Goal: Task Accomplishment & Management: Complete application form

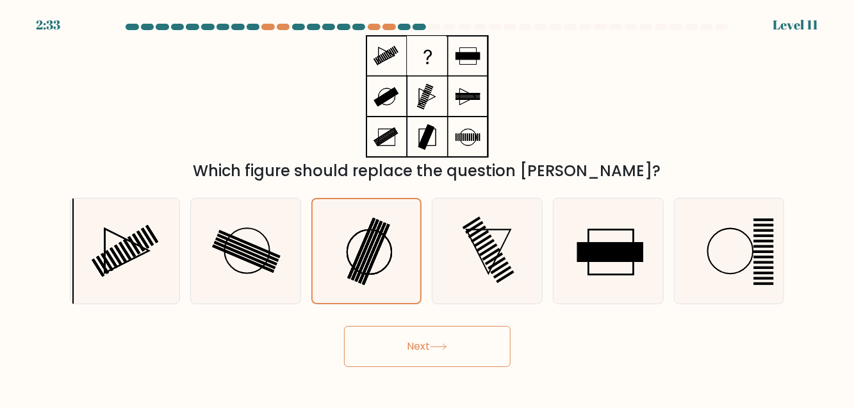
click at [474, 367] on button "Next" at bounding box center [427, 346] width 167 height 41
click at [451, 357] on button "Next" at bounding box center [427, 346] width 167 height 41
click at [426, 360] on button "Next" at bounding box center [427, 346] width 167 height 41
click at [381, 252] on rect at bounding box center [376, 255] width 28 height 62
click at [427, 208] on input "c." at bounding box center [427, 205] width 1 height 3
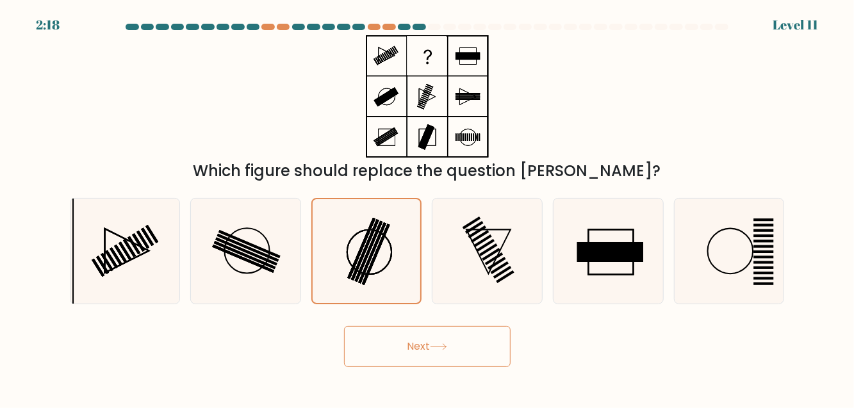
click at [427, 344] on button "Next" at bounding box center [427, 346] width 167 height 41
click at [385, 351] on button "Next" at bounding box center [427, 346] width 167 height 41
click at [364, 253] on rect at bounding box center [361, 249] width 28 height 62
click at [427, 208] on input "c." at bounding box center [427, 205] width 1 height 3
click at [367, 264] on rect at bounding box center [368, 252] width 28 height 62
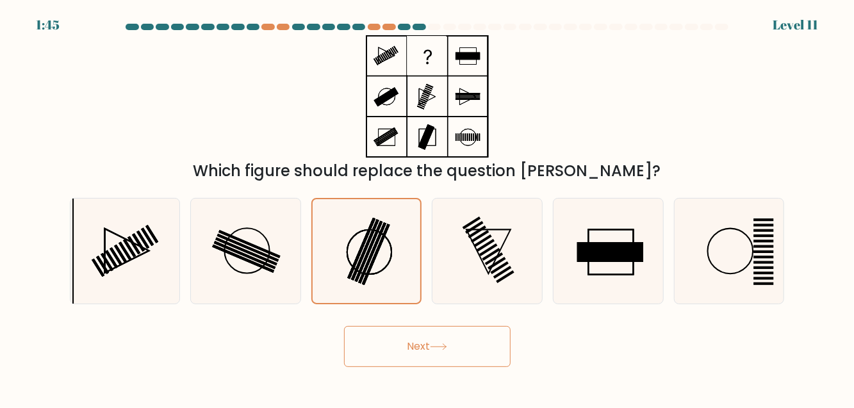
click at [427, 208] on input "c." at bounding box center [427, 205] width 1 height 3
click at [354, 242] on icon at bounding box center [366, 250] width 103 height 103
click at [427, 208] on input "c." at bounding box center [427, 205] width 1 height 3
click at [365, 263] on rect at bounding box center [365, 251] width 28 height 62
click at [427, 208] on input "c." at bounding box center [427, 205] width 1 height 3
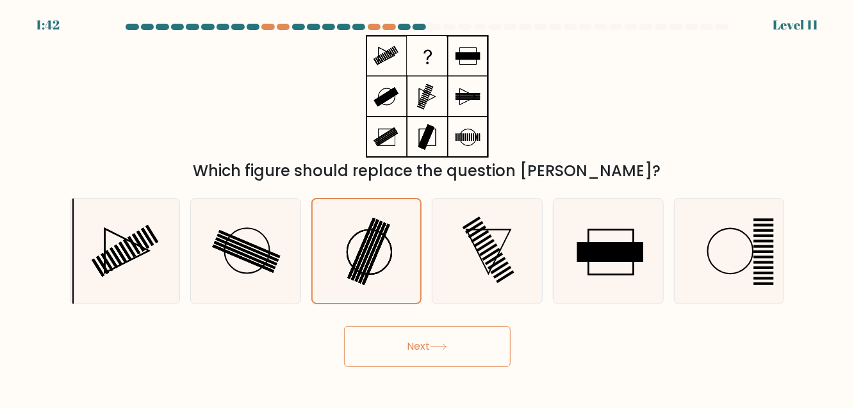
click at [479, 244] on rect at bounding box center [480, 237] width 18 height 13
click at [428, 208] on input "d." at bounding box center [427, 205] width 1 height 3
radio input "true"
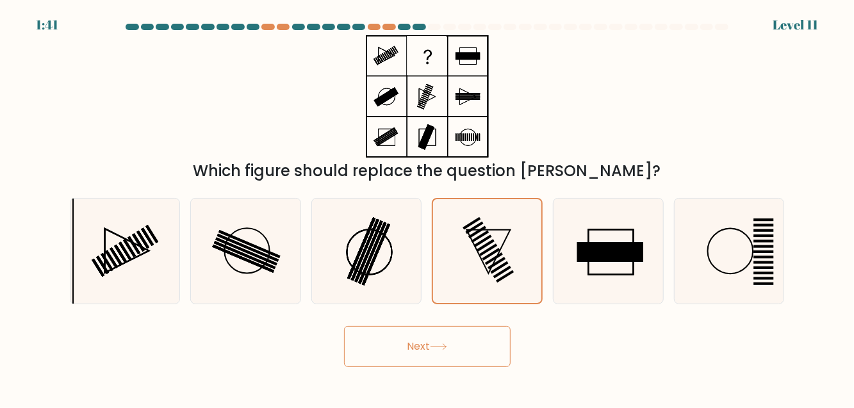
click at [381, 258] on rect at bounding box center [376, 255] width 28 height 62
click at [427, 208] on input "c." at bounding box center [427, 205] width 1 height 3
radio input "true"
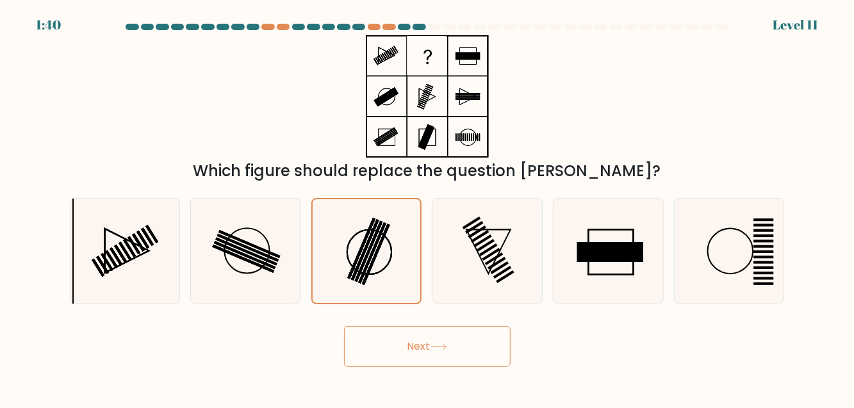
click at [390, 350] on button "Next" at bounding box center [427, 346] width 167 height 41
click at [476, 253] on icon at bounding box center [487, 251] width 104 height 104
click at [428, 208] on input "d." at bounding box center [427, 205] width 1 height 3
radio input "true"
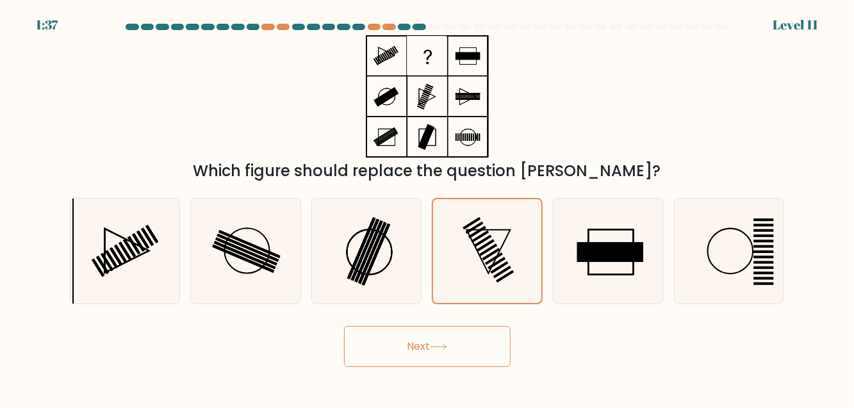
click at [369, 263] on rect at bounding box center [368, 252] width 28 height 62
click at [427, 208] on input "c." at bounding box center [427, 205] width 1 height 3
radio input "true"
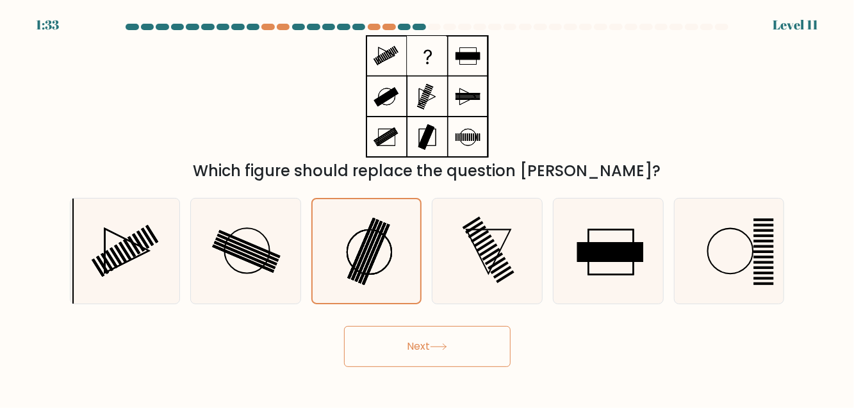
click at [422, 28] on div at bounding box center [419, 27] width 13 height 6
click at [372, 24] on div at bounding box center [374, 27] width 13 height 6
click at [345, 26] on div at bounding box center [343, 27] width 13 height 6
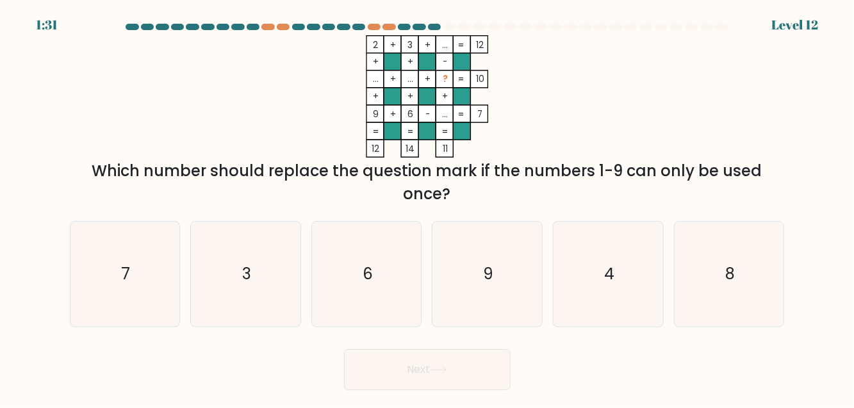
click at [378, 28] on div at bounding box center [374, 27] width 13 height 6
click at [393, 27] on div at bounding box center [389, 27] width 13 height 6
click at [376, 28] on div at bounding box center [374, 27] width 13 height 6
click at [434, 24] on div at bounding box center [434, 27] width 13 height 6
click at [437, 25] on div at bounding box center [434, 27] width 13 height 6
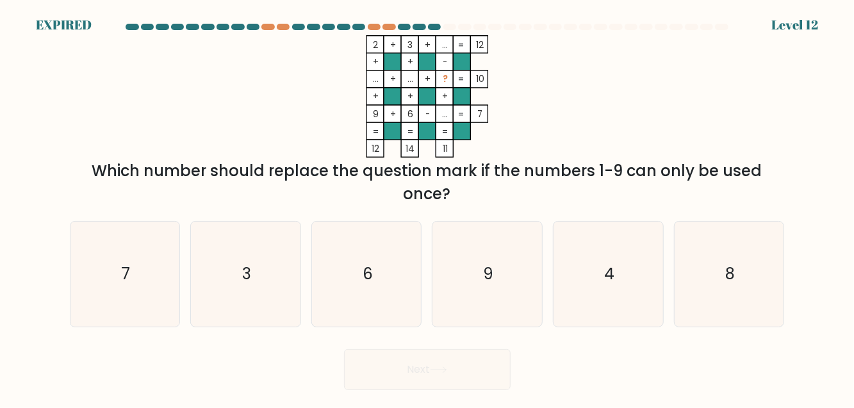
click at [438, 29] on div at bounding box center [434, 27] width 13 height 6
click at [436, 26] on div at bounding box center [434, 27] width 13 height 6
click at [428, 26] on div at bounding box center [434, 27] width 13 height 6
click at [440, 24] on div at bounding box center [434, 27] width 13 height 6
click at [435, 26] on div at bounding box center [434, 27] width 13 height 6
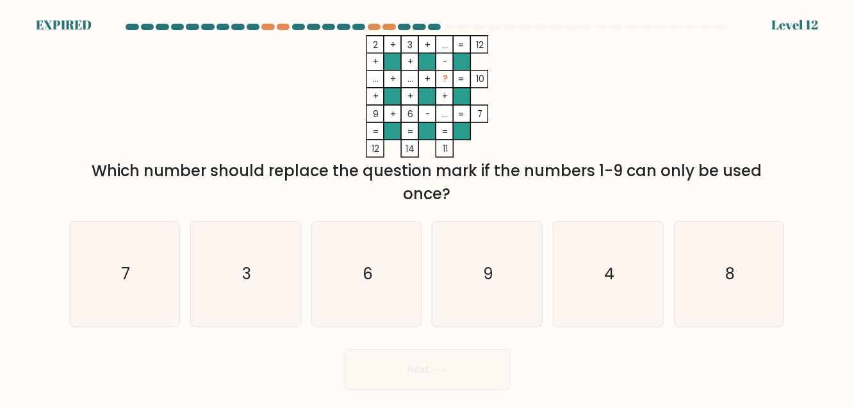
click at [432, 27] on div at bounding box center [434, 27] width 13 height 6
click at [433, 27] on div at bounding box center [434, 27] width 13 height 6
click at [442, 24] on at bounding box center [427, 27] width 605 height 6
click at [450, 13] on div "EXPIRED Level 12" at bounding box center [427, 7] width 854 height 15
click at [458, 24] on at bounding box center [427, 27] width 605 height 6
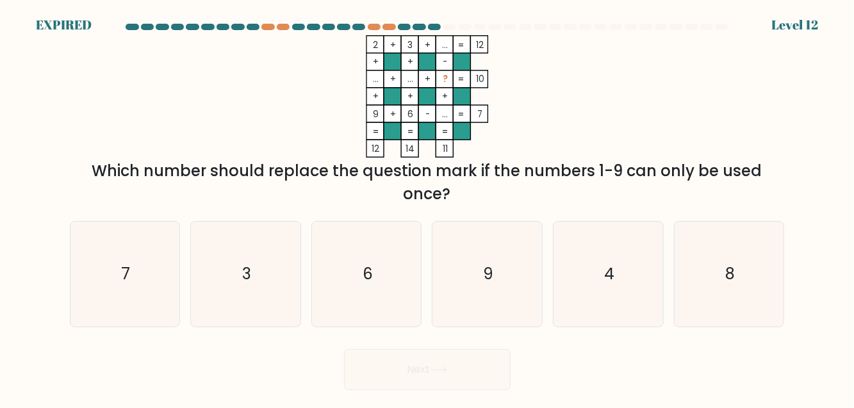
click at [610, 273] on icon "4" at bounding box center [608, 274] width 104 height 104
click at [428, 208] on input "e. 4" at bounding box center [427, 205] width 1 height 3
radio input "true"
click at [438, 28] on div at bounding box center [434, 27] width 13 height 6
click at [427, 13] on div "EXPIRED Level 12" at bounding box center [427, 7] width 854 height 15
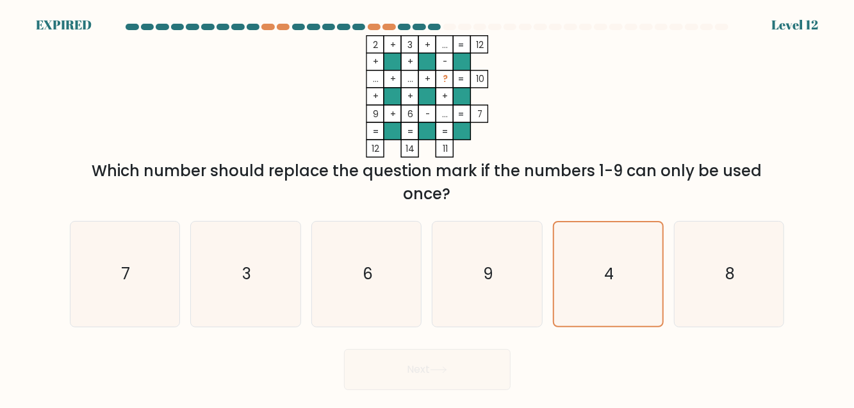
scroll to position [41, 0]
click at [460, 343] on div "Next" at bounding box center [427, 366] width 731 height 47
click at [634, 280] on icon "4" at bounding box center [608, 274] width 104 height 104
click at [428, 208] on input "e. 4" at bounding box center [427, 205] width 1 height 3
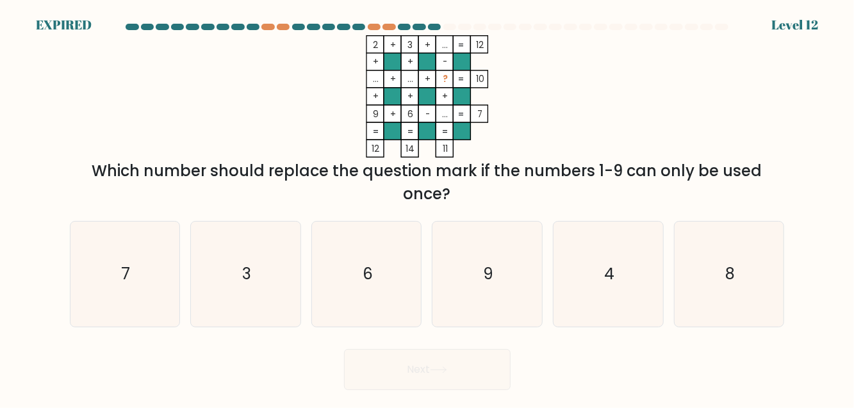
radio input "true"
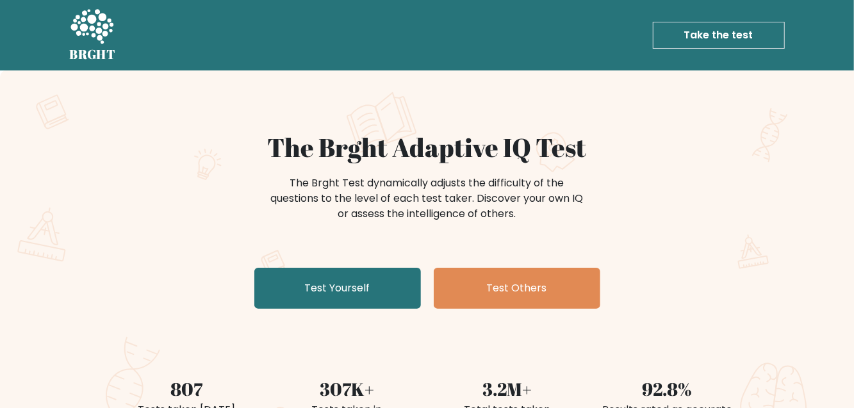
click at [353, 285] on link "Test Yourself" at bounding box center [337, 288] width 167 height 41
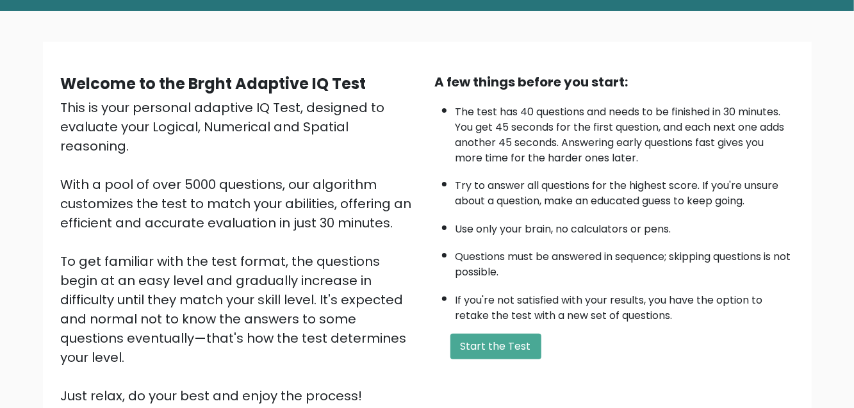
scroll to position [69, 0]
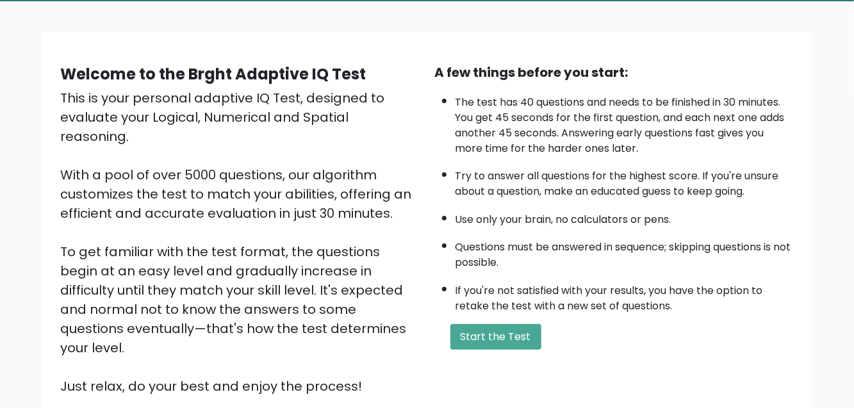
click at [502, 335] on button "Start the Test" at bounding box center [496, 337] width 91 height 26
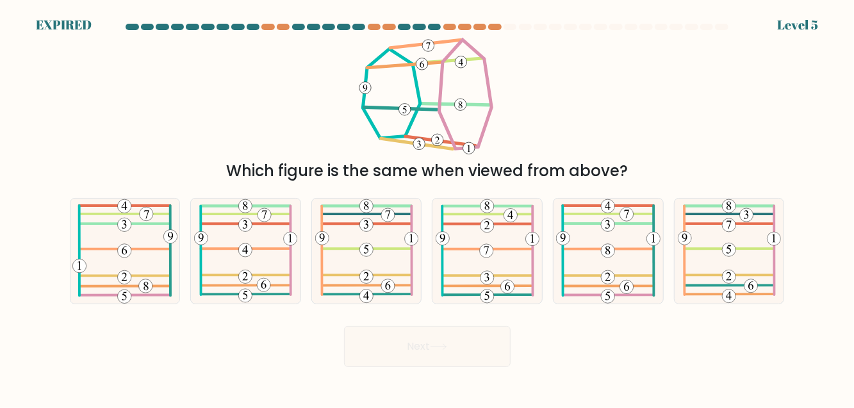
click at [494, 28] on div at bounding box center [494, 27] width 13 height 6
click at [483, 26] on div at bounding box center [480, 27] width 13 height 6
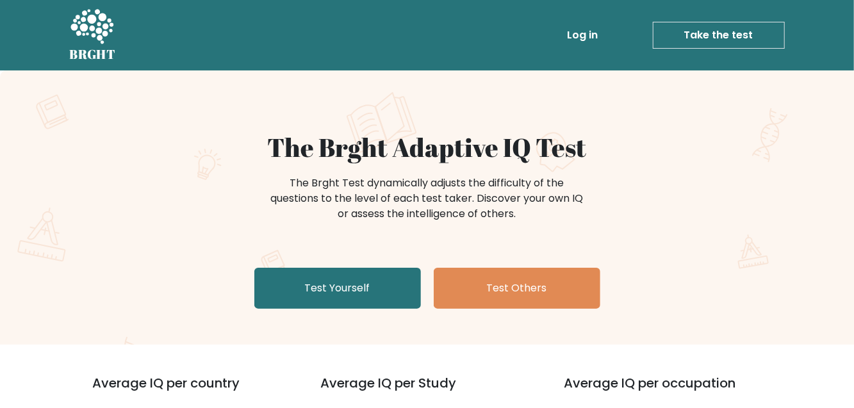
click at [726, 35] on link "Take the test" at bounding box center [719, 35] width 132 height 27
click at [707, 38] on link "Take the test" at bounding box center [719, 35] width 132 height 27
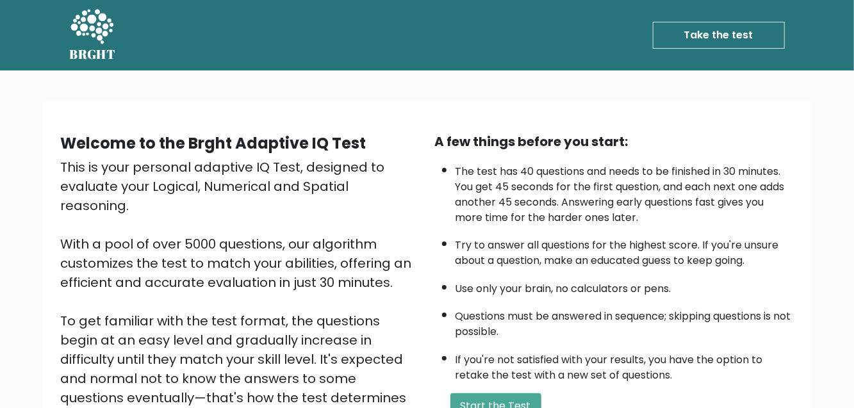
click at [706, 38] on link "Take the test" at bounding box center [719, 35] width 132 height 27
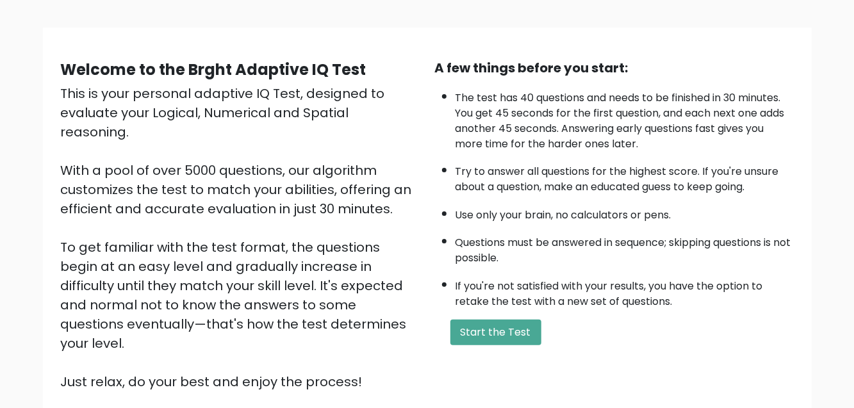
scroll to position [73, 0]
click at [506, 336] on button "Start the Test" at bounding box center [496, 333] width 91 height 26
